Goal: Task Accomplishment & Management: Use online tool/utility

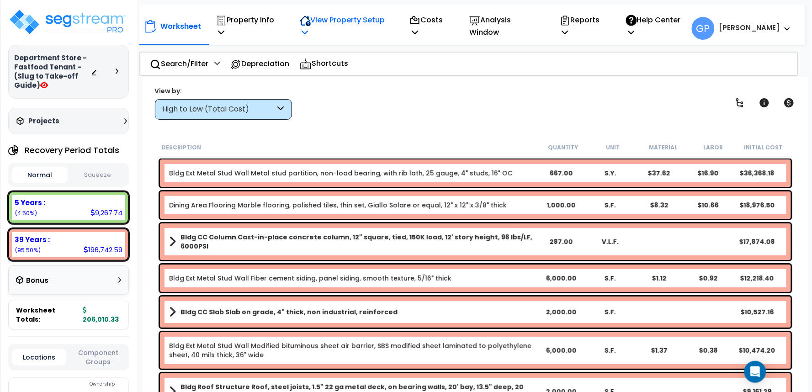
click at [360, 21] on p "View Property Setup" at bounding box center [345, 26] width 90 height 25
click at [357, 63] on link "View Questionnaire" at bounding box center [340, 72] width 90 height 18
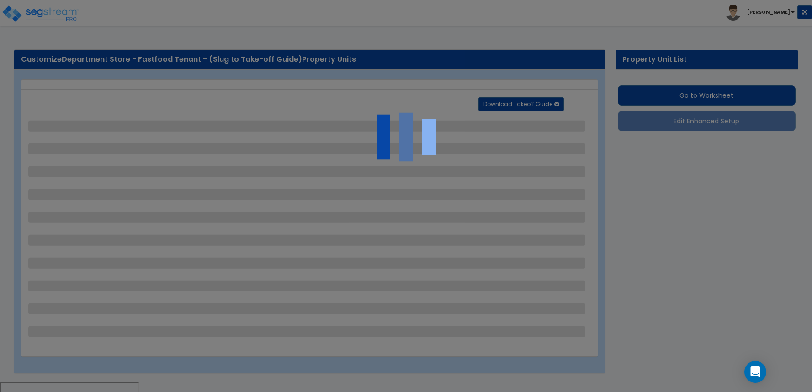
select select "3"
select select "1"
select select "5"
select select "10"
select select "2"
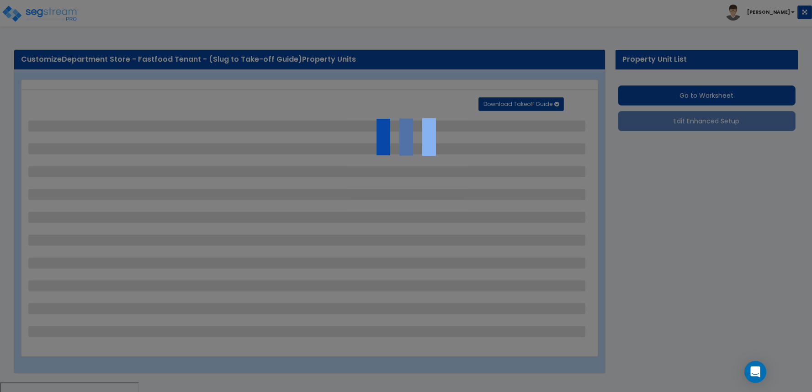
select select "1"
select select "8"
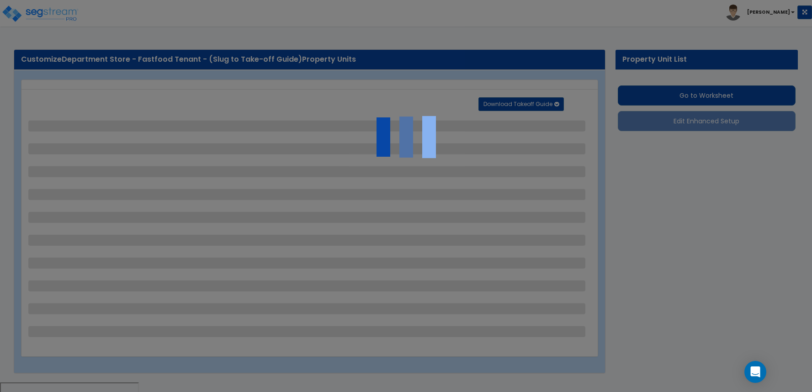
select select "1"
select select "8"
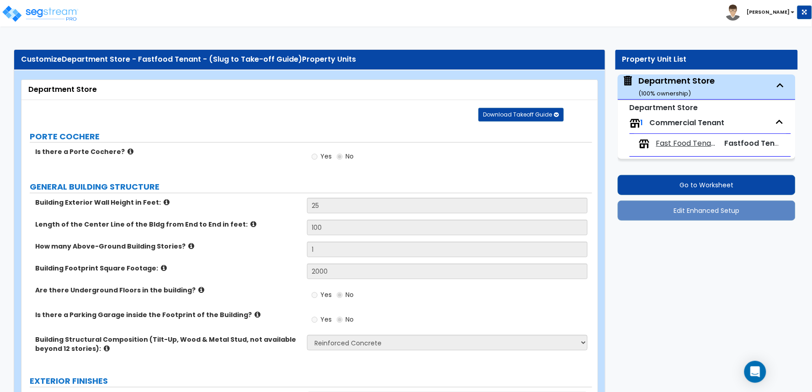
click at [681, 145] on span "Fast Food Tenant" at bounding box center [686, 143] width 61 height 11
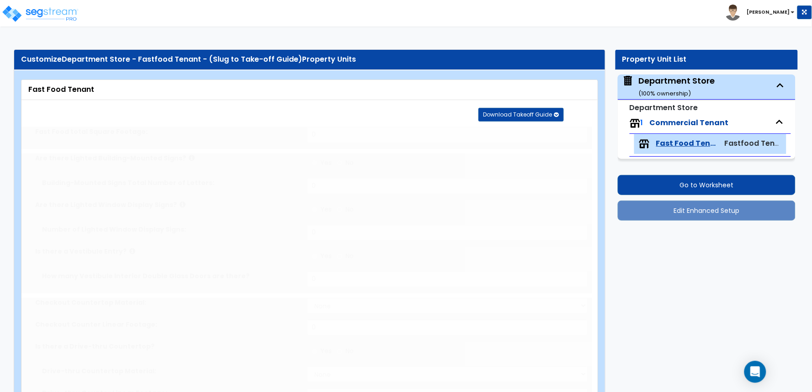
type input "1000"
select select "1"
select select "8"
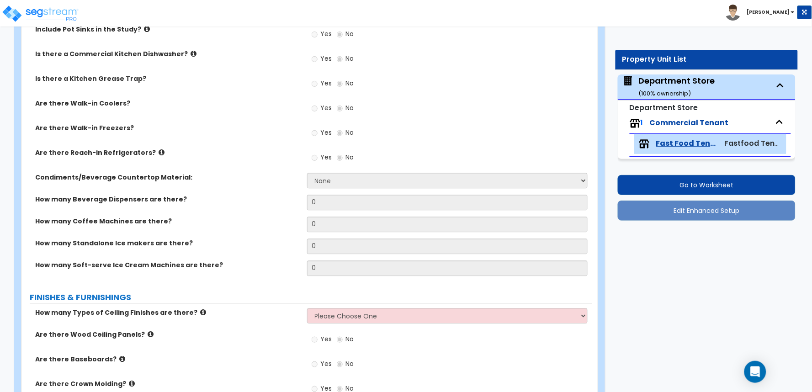
scroll to position [761, 0]
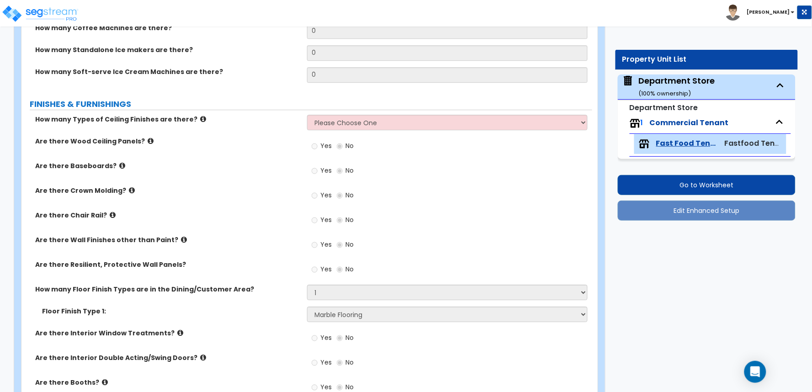
click at [750, 329] on div "Customize Department Store - Fastfood Tenant - (Slug to Take-off Guide) Propert…" at bounding box center [406, 109] width 812 height 1660
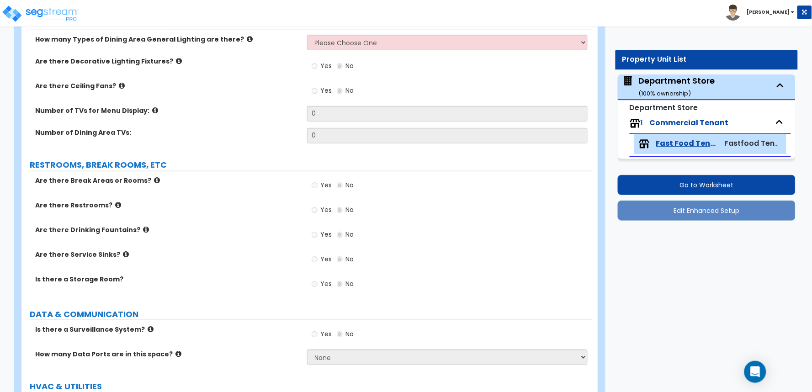
scroll to position [1155, 0]
click at [477, 226] on div "Yes No" at bounding box center [450, 238] width 286 height 25
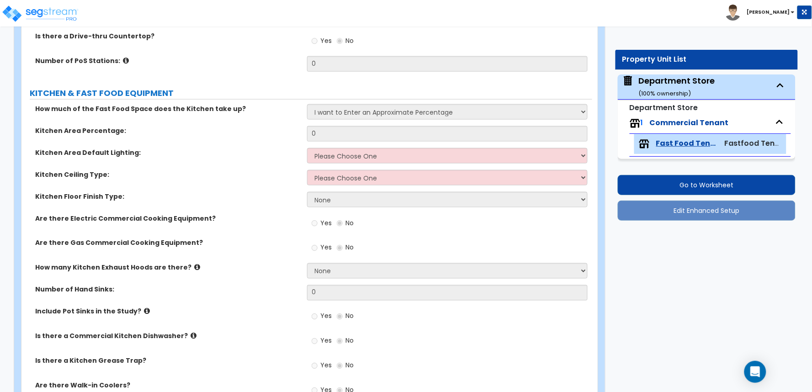
scroll to position [855, 0]
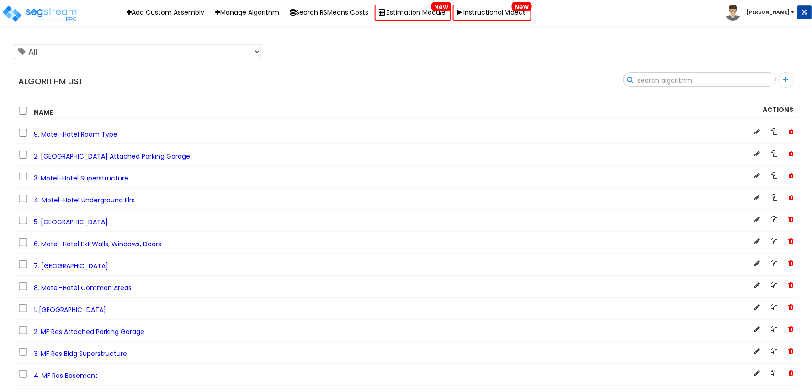
click at [762, 81] on input "text" at bounding box center [700, 81] width 152 height 16
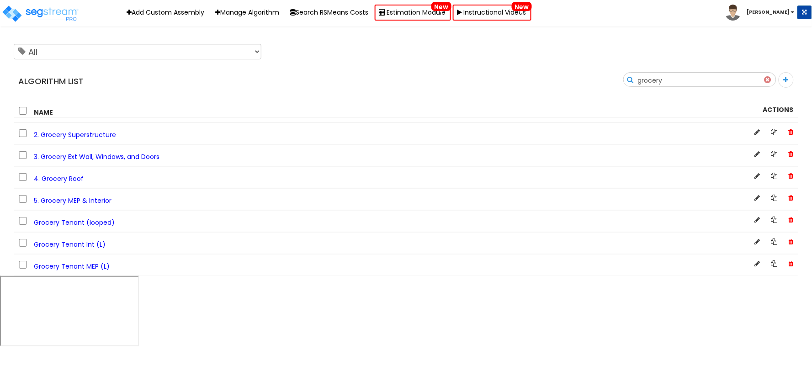
type input "grocery"
click at [97, 244] on span "Grocery Tenant Int (L)" at bounding box center [70, 244] width 72 height 9
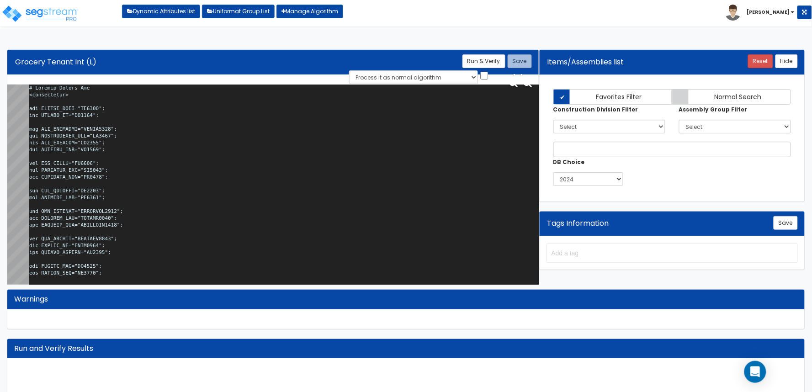
click at [323, 152] on textarea at bounding box center [284, 187] width 510 height 204
click at [205, 163] on textarea at bounding box center [284, 187] width 510 height 204
click at [192, 195] on textarea at bounding box center [284, 187] width 510 height 204
click at [225, 151] on textarea at bounding box center [284, 187] width 510 height 204
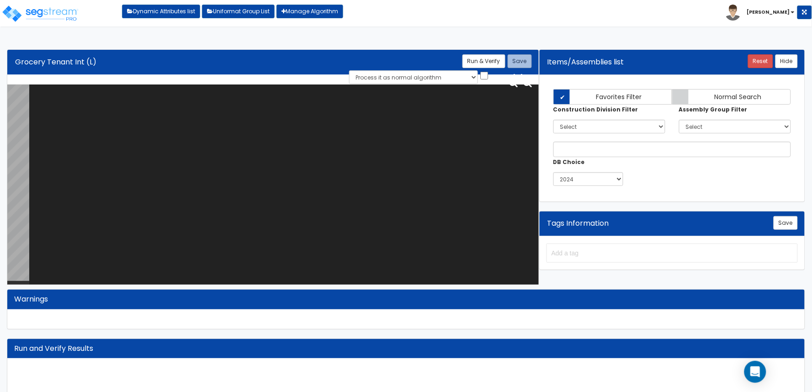
paste textarea "# Grocery Tenant Int <loopenabled> var TENANT_NAME="GR0005"; var TENANT_SF="GR0…"
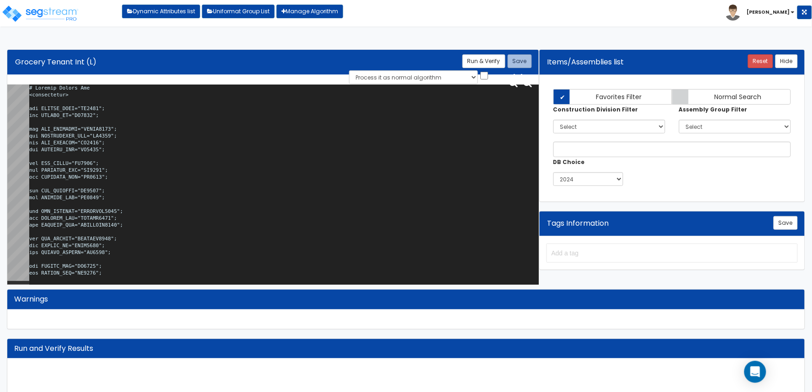
scroll to position [23129, 0]
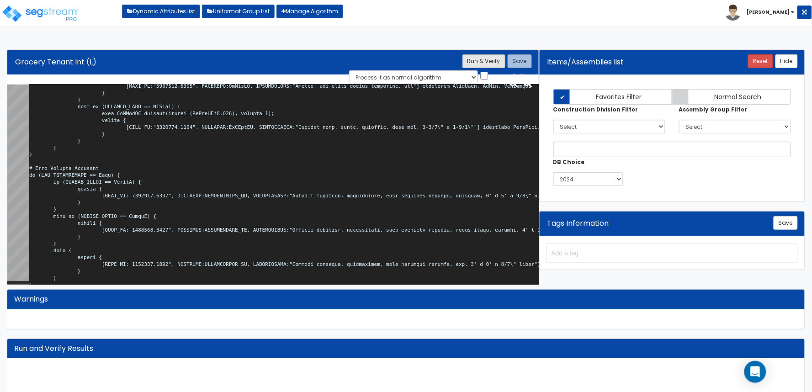
type textarea "# Grocery Tenant Int <loopenabled> var TENANT_NAME="GR0005"; var TENANT_SF="GR0…"
click at [487, 63] on button "Run & Verify" at bounding box center [483, 61] width 43 height 14
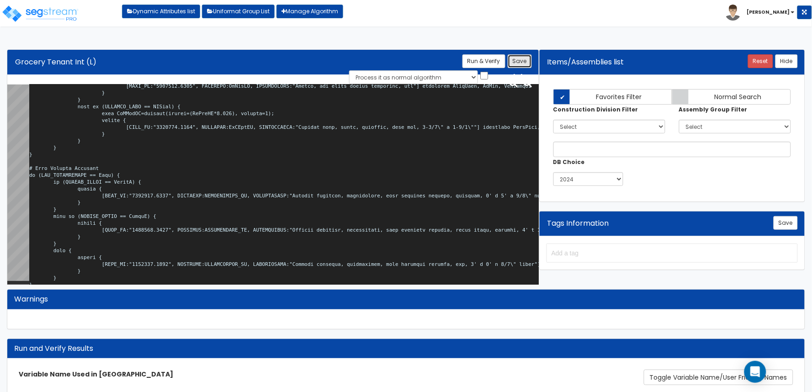
click at [527, 61] on button "Save" at bounding box center [520, 61] width 24 height 14
click at [788, 12] on b "[PERSON_NAME]" at bounding box center [768, 12] width 43 height 7
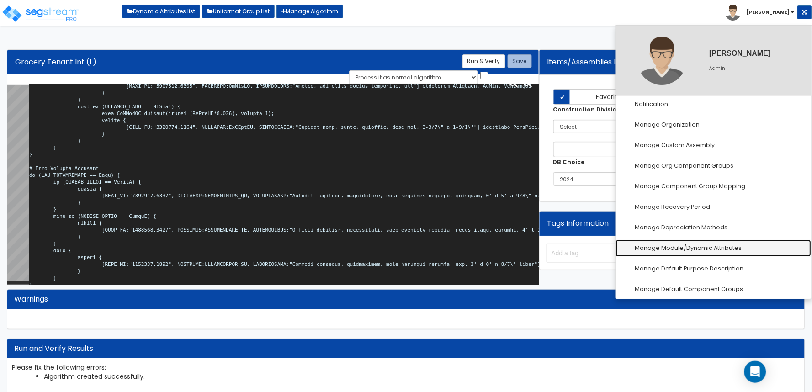
click at [732, 244] on link "Manage Module/Dynamic Attributes" at bounding box center [714, 248] width 196 height 17
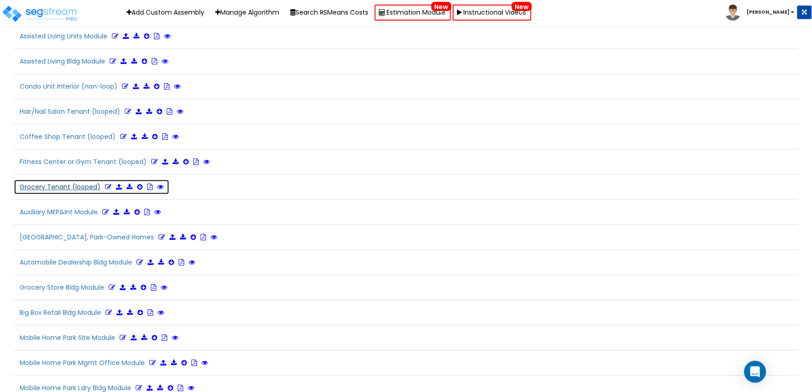
click at [109, 190] on icon at bounding box center [108, 187] width 6 height 6
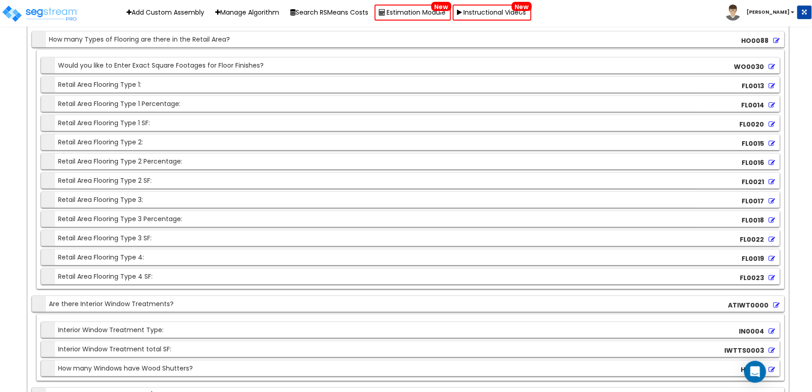
scroll to position [6420, 0]
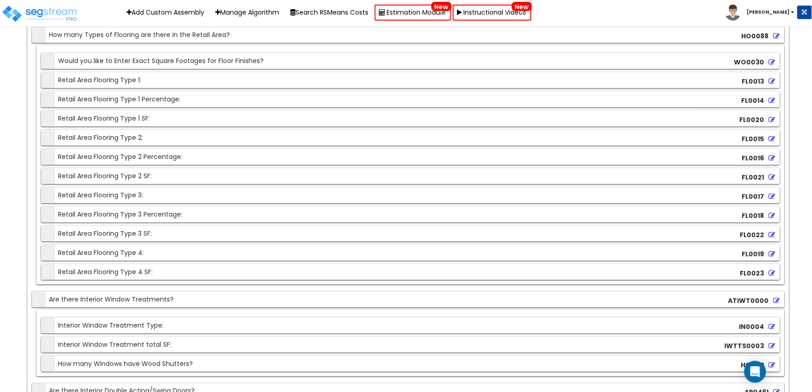
click at [771, 85] on icon at bounding box center [772, 81] width 6 height 6
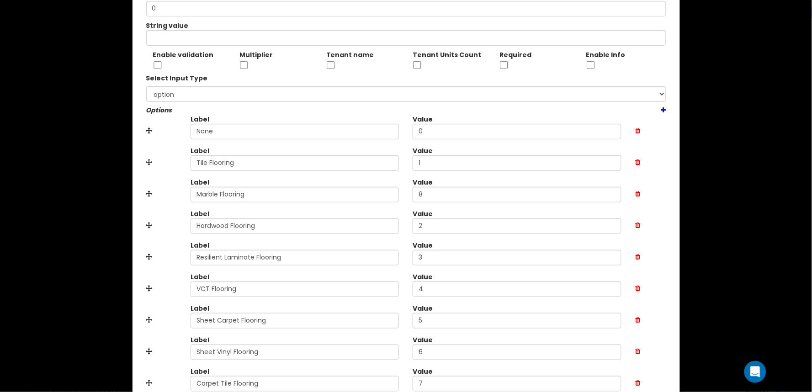
scroll to position [141, 0]
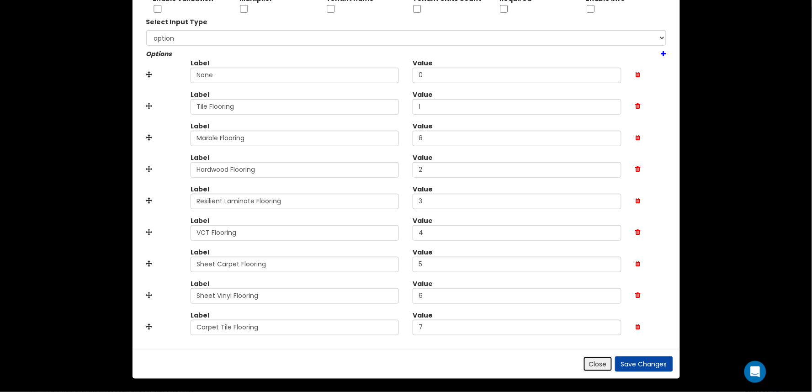
click at [596, 367] on button "Close" at bounding box center [598, 364] width 30 height 16
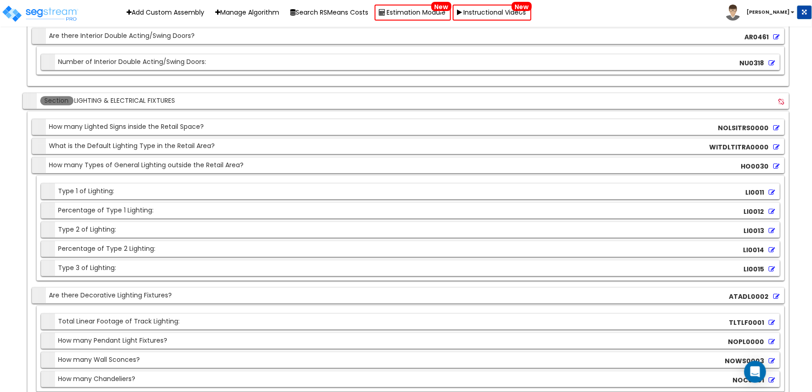
scroll to position [6334, 0]
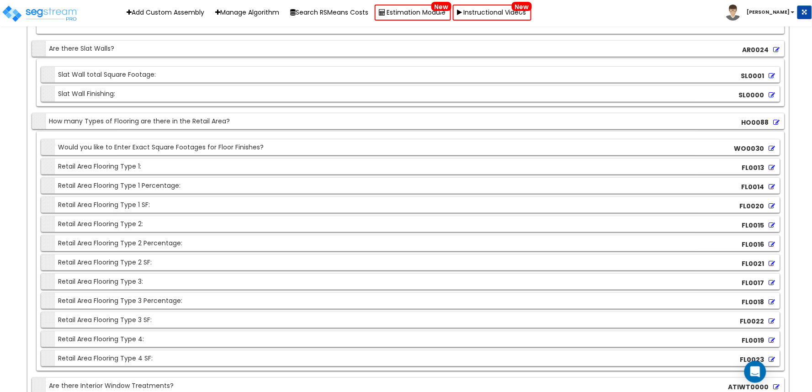
click at [772, 171] on icon at bounding box center [772, 168] width 6 height 6
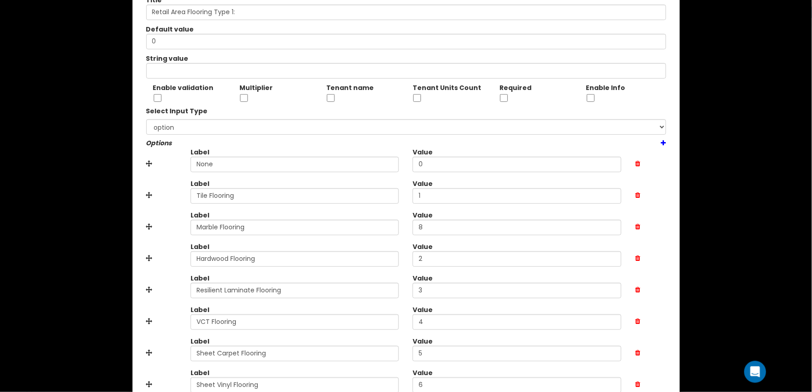
scroll to position [141, 0]
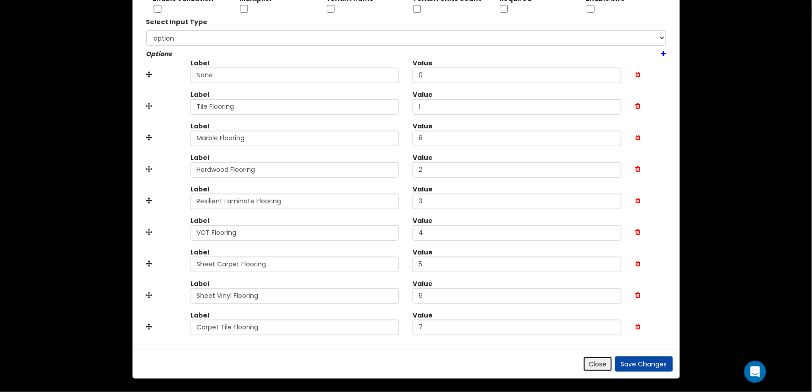
drag, startPoint x: 600, startPoint y: 357, endPoint x: 590, endPoint y: 355, distance: 10.3
click at [600, 357] on button "Close" at bounding box center [598, 364] width 30 height 16
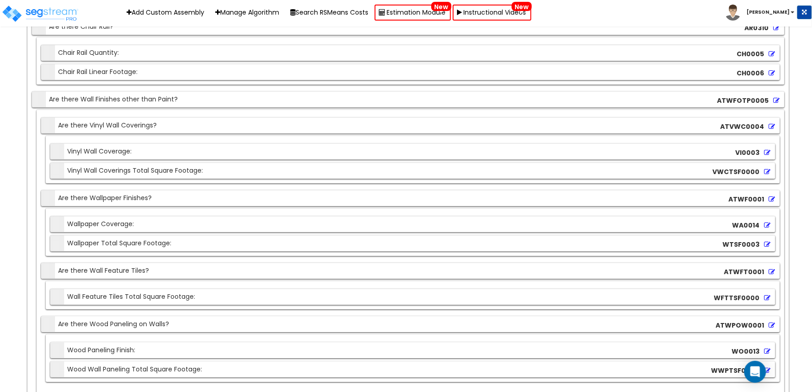
scroll to position [5775, 0]
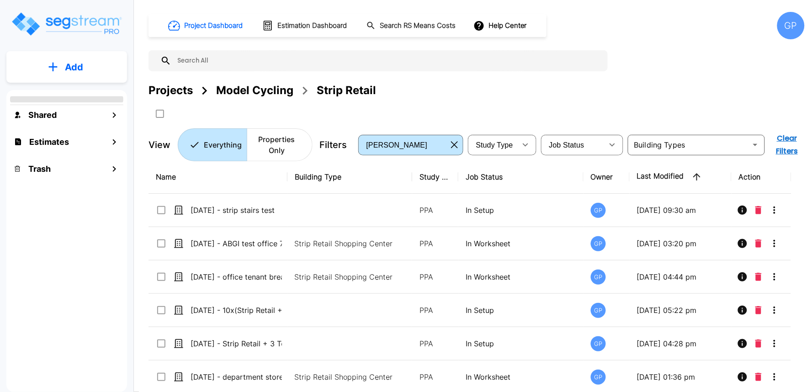
click at [781, 29] on div "GP" at bounding box center [790, 25] width 27 height 27
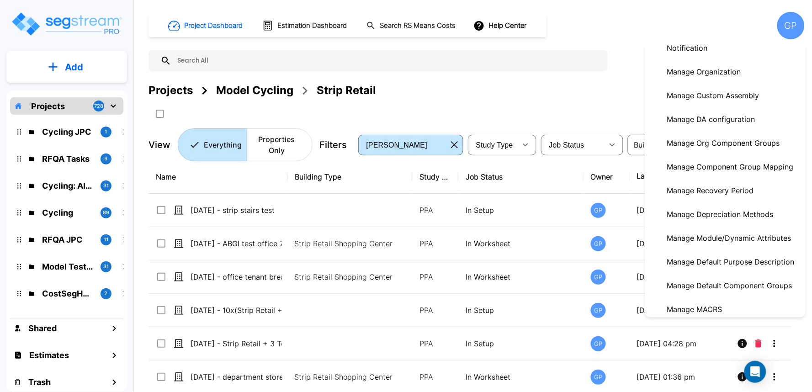
scroll to position [152, 0]
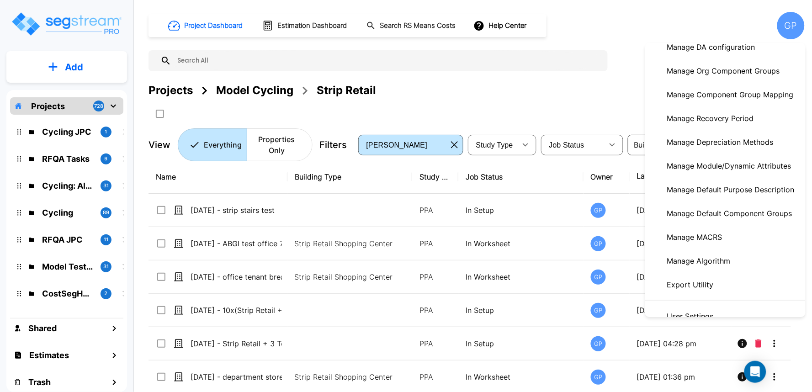
click at [738, 164] on p "Manage Module/Dynamic Attributes" at bounding box center [730, 166] width 132 height 18
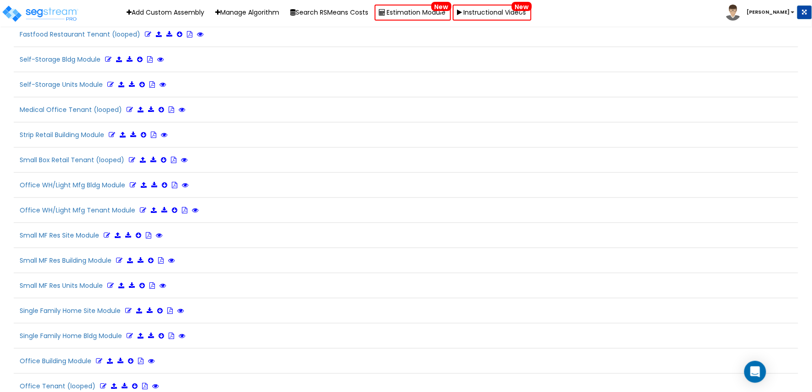
scroll to position [2257, 0]
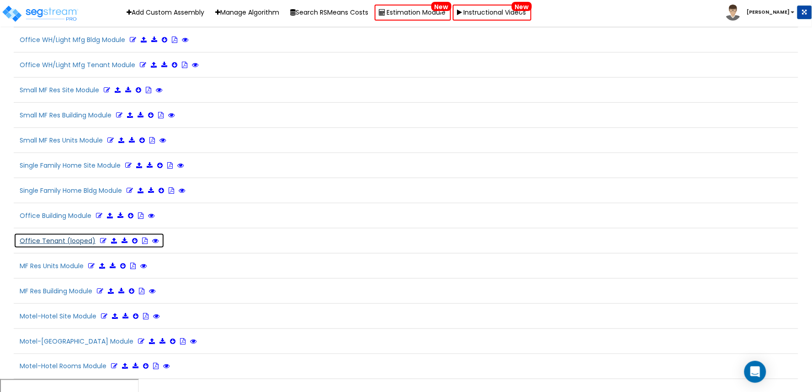
click at [101, 244] on icon at bounding box center [103, 241] width 6 height 6
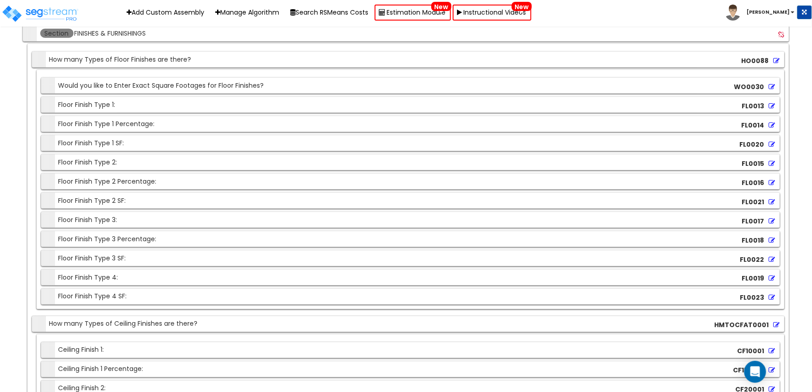
scroll to position [3398, 0]
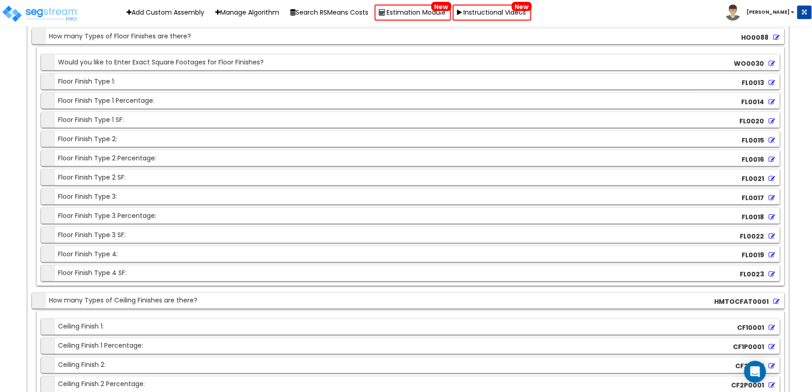
click at [771, 86] on icon at bounding box center [772, 83] width 6 height 6
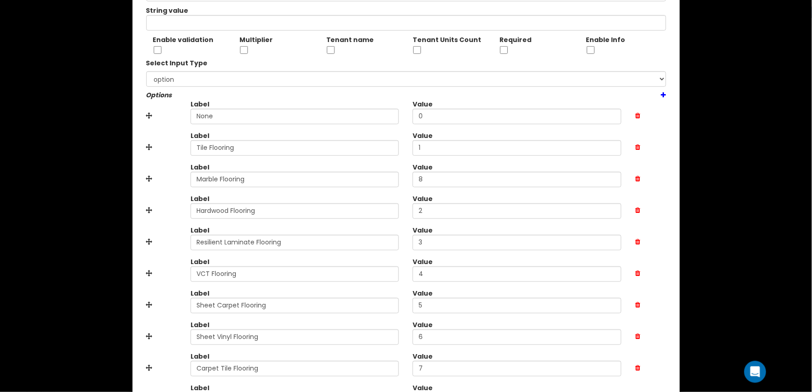
scroll to position [172, 0]
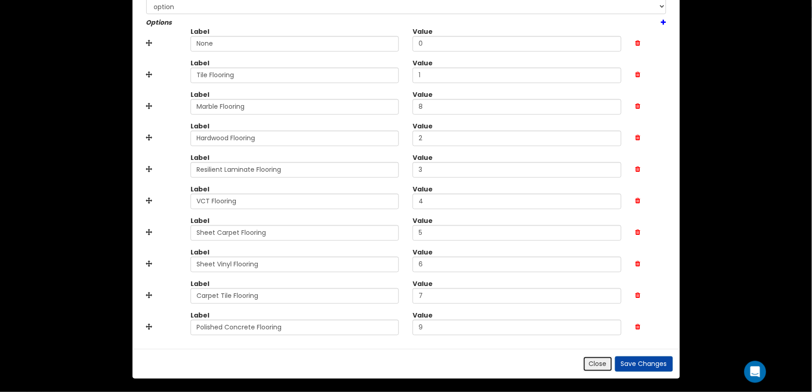
click at [595, 365] on button "Close" at bounding box center [598, 364] width 30 height 16
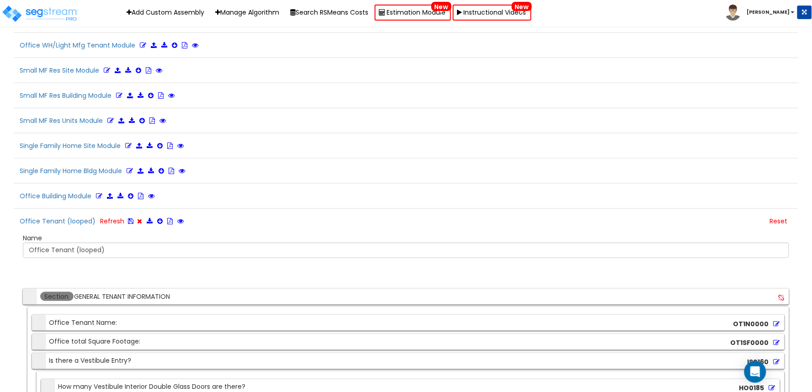
scroll to position [2332, 0]
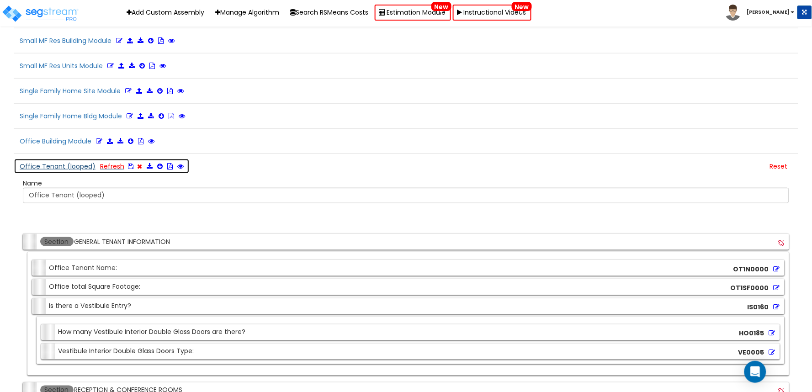
click at [128, 170] on icon at bounding box center [130, 166] width 5 height 6
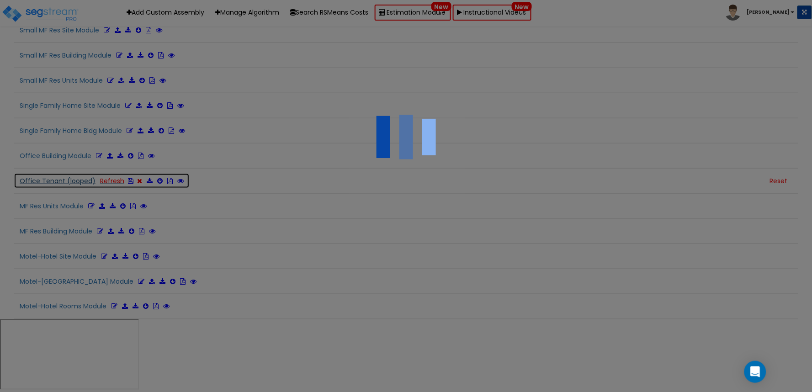
scroll to position [2257, 0]
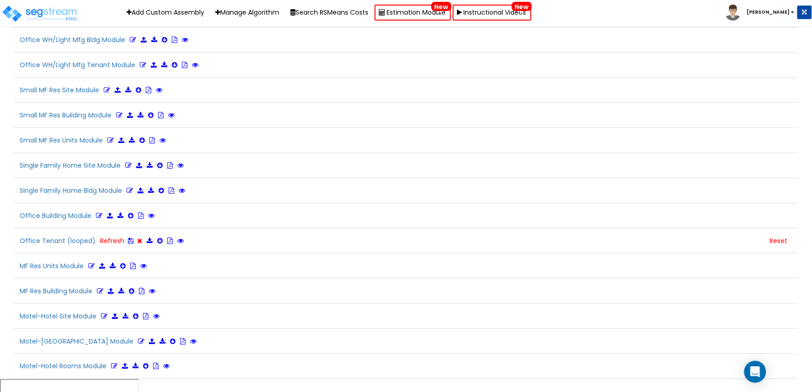
click at [783, 12] on b "[PERSON_NAME]" at bounding box center [768, 12] width 43 height 7
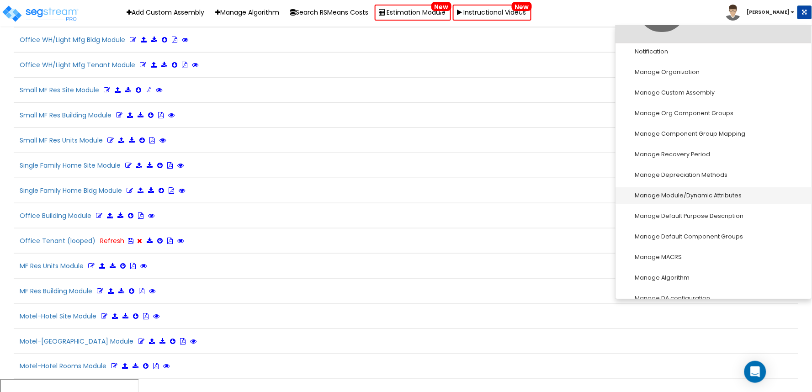
scroll to position [101, 0]
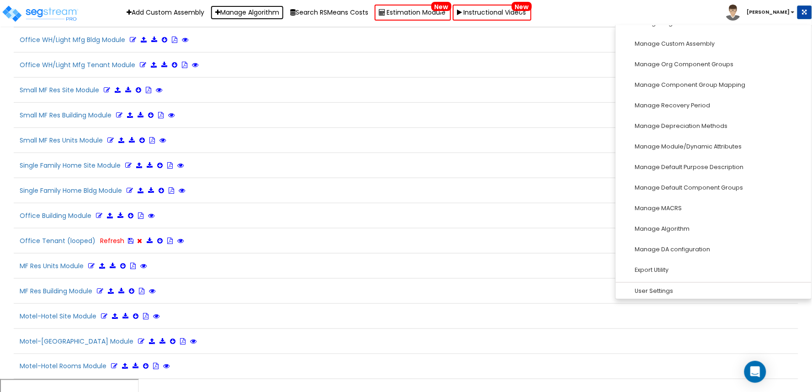
click at [256, 15] on link "Manage Algorithm" at bounding box center [247, 12] width 73 height 14
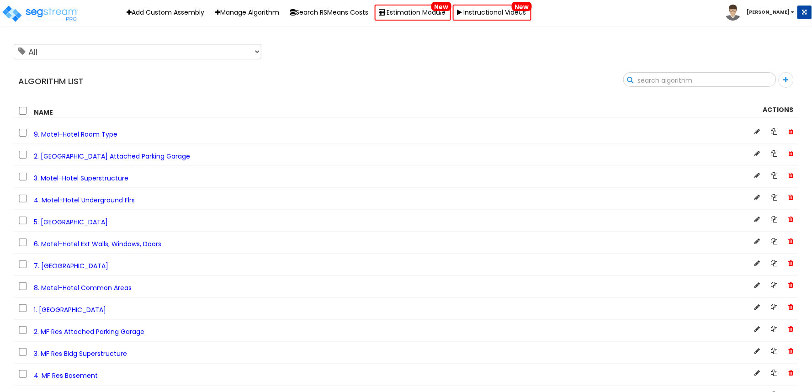
click at [762, 78] on input "text" at bounding box center [700, 81] width 152 height 16
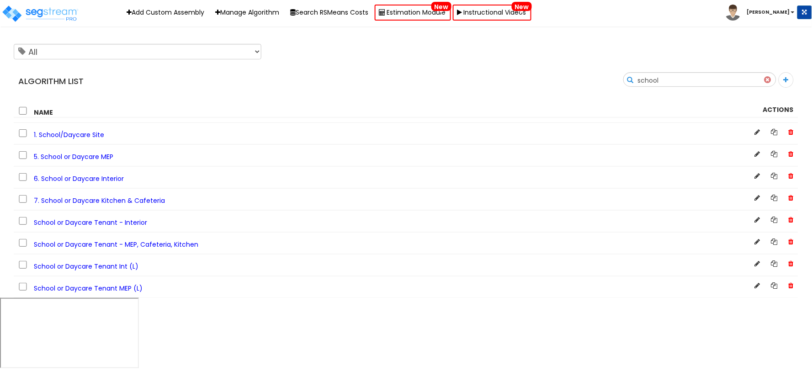
type input "school"
click at [76, 271] on span "School or Daycare Tenant Int (L)" at bounding box center [86, 266] width 105 height 9
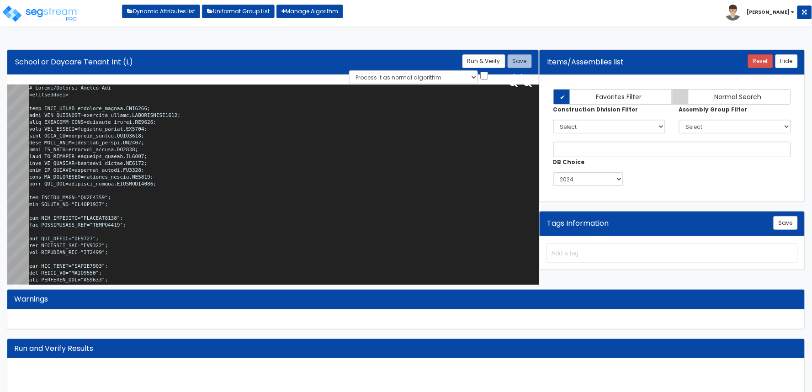
click at [294, 174] on textarea at bounding box center [284, 187] width 510 height 204
click at [341, 163] on textarea at bounding box center [284, 187] width 510 height 204
click at [301, 161] on textarea at bounding box center [284, 187] width 510 height 204
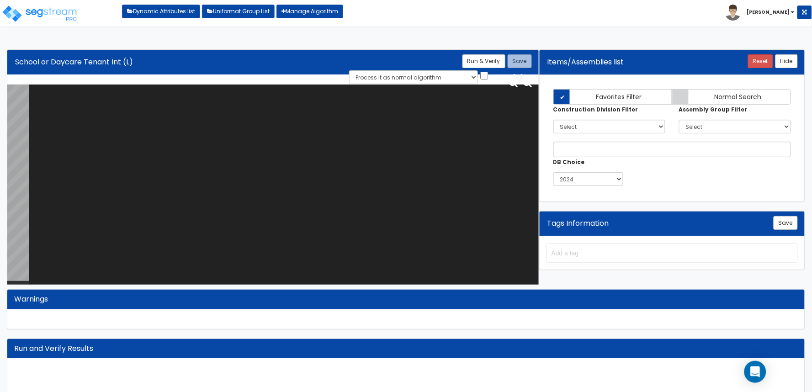
click at [271, 184] on textarea at bounding box center [284, 187] width 510 height 204
click at [284, 154] on textarea at bounding box center [284, 187] width 510 height 204
paste textarea "# School/Daycare Tenant Int <loopenabled> calc BLDG_CLASS=building_answer.TSC00…"
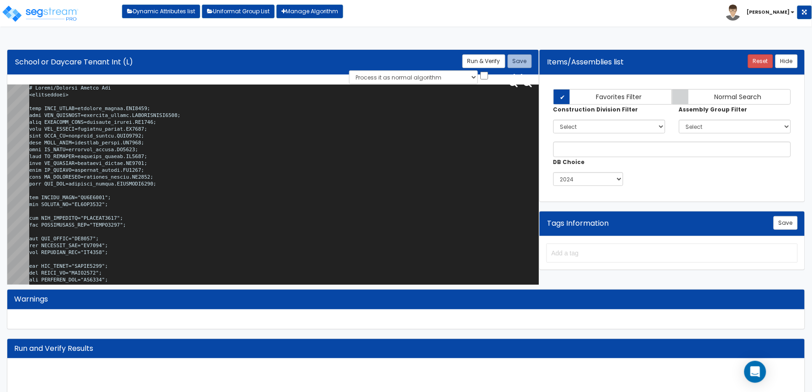
scroll to position [23478, 0]
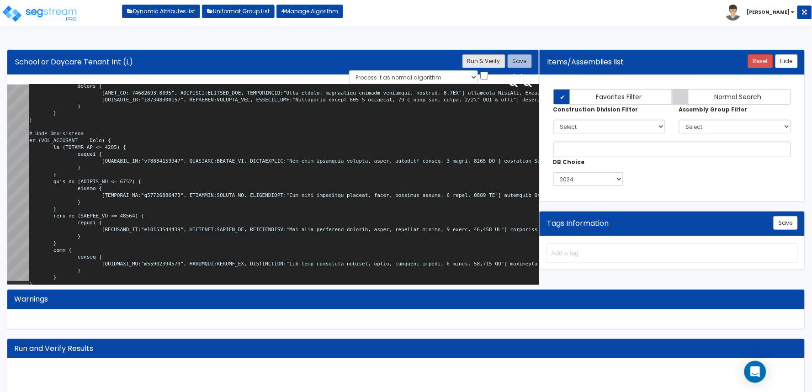
type textarea "# School/Daycare Tenant Int <loopenabled> calc BLDG_CLASS=building_answer.TSC00…"
click at [488, 58] on button "Run & Verify" at bounding box center [483, 61] width 43 height 14
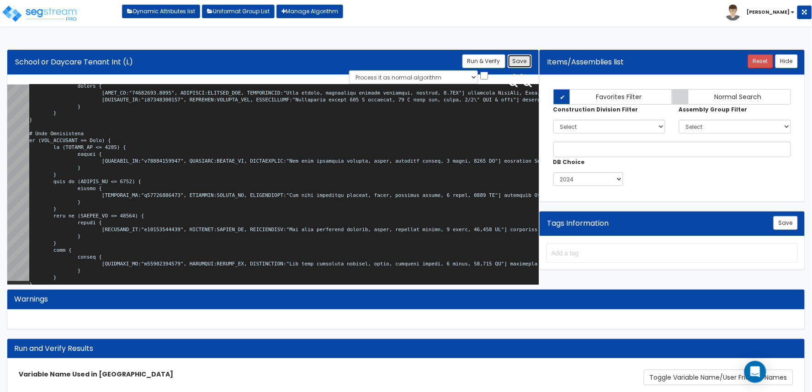
click at [520, 61] on button "Save" at bounding box center [520, 61] width 24 height 14
click at [784, 12] on b "[PERSON_NAME]" at bounding box center [768, 12] width 43 height 7
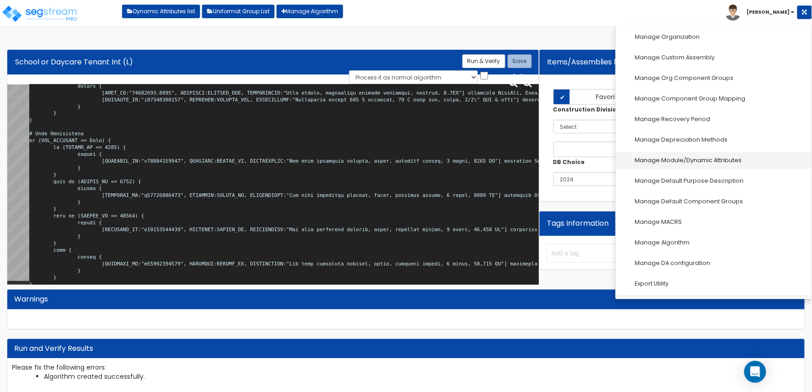
scroll to position [127, 0]
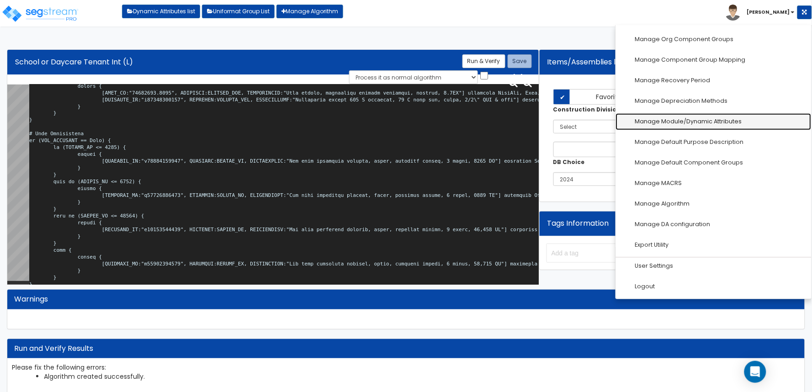
click at [716, 121] on link "Manage Module/Dynamic Attributes" at bounding box center [714, 121] width 196 height 17
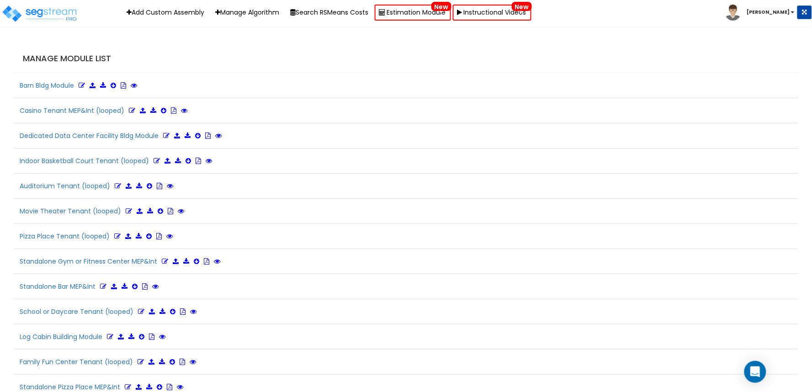
click at [683, 52] on div "Manage Module List" at bounding box center [406, 59] width 785 height 28
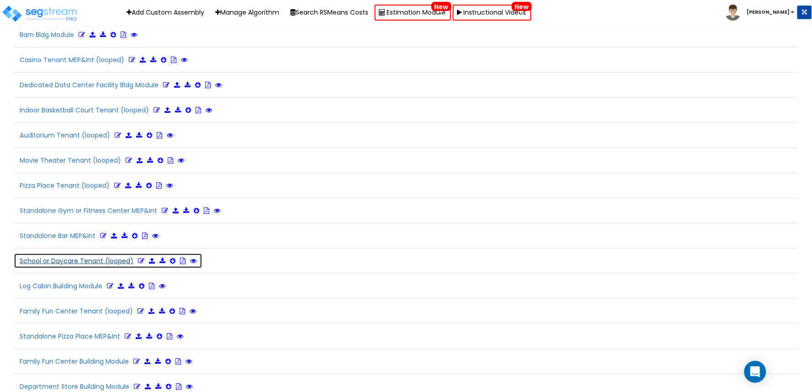
click at [140, 258] on icon at bounding box center [141, 261] width 6 height 6
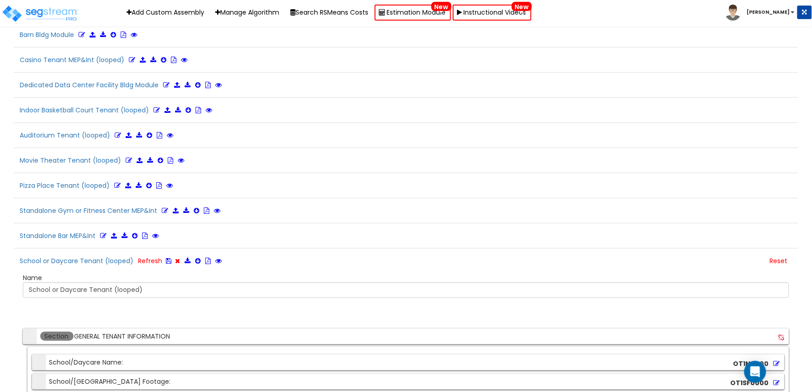
scroll to position [1283, 0]
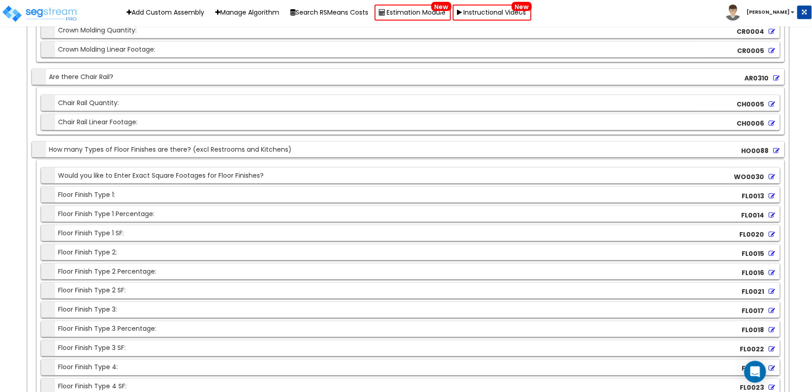
click at [770, 194] on icon at bounding box center [772, 196] width 6 height 6
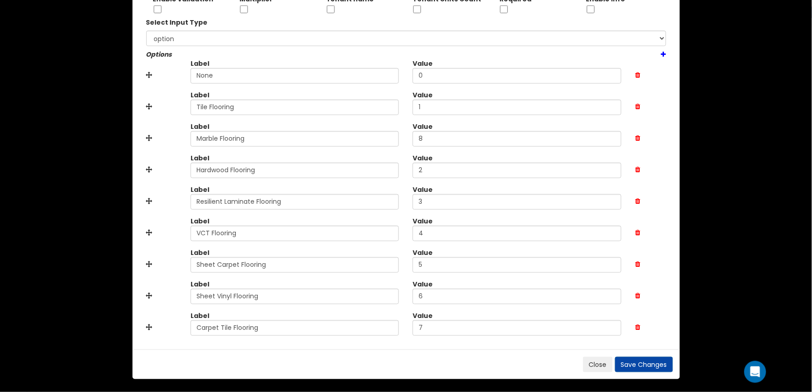
scroll to position [141, 0]
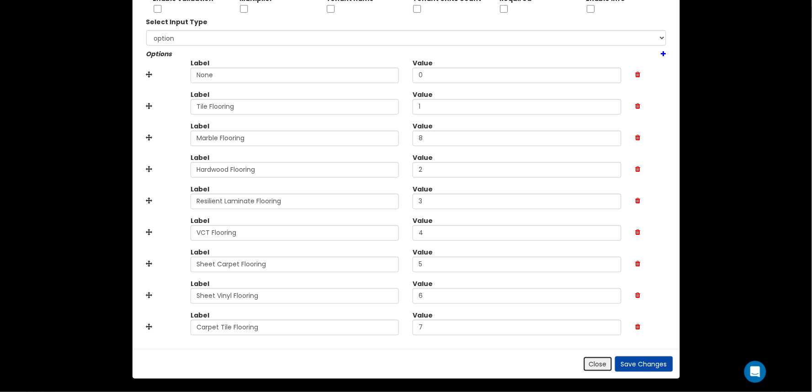
drag, startPoint x: 601, startPoint y: 361, endPoint x: 595, endPoint y: 355, distance: 9.0
click at [601, 361] on button "Close" at bounding box center [598, 364] width 30 height 16
